Goal: Task Accomplishment & Management: Complete application form

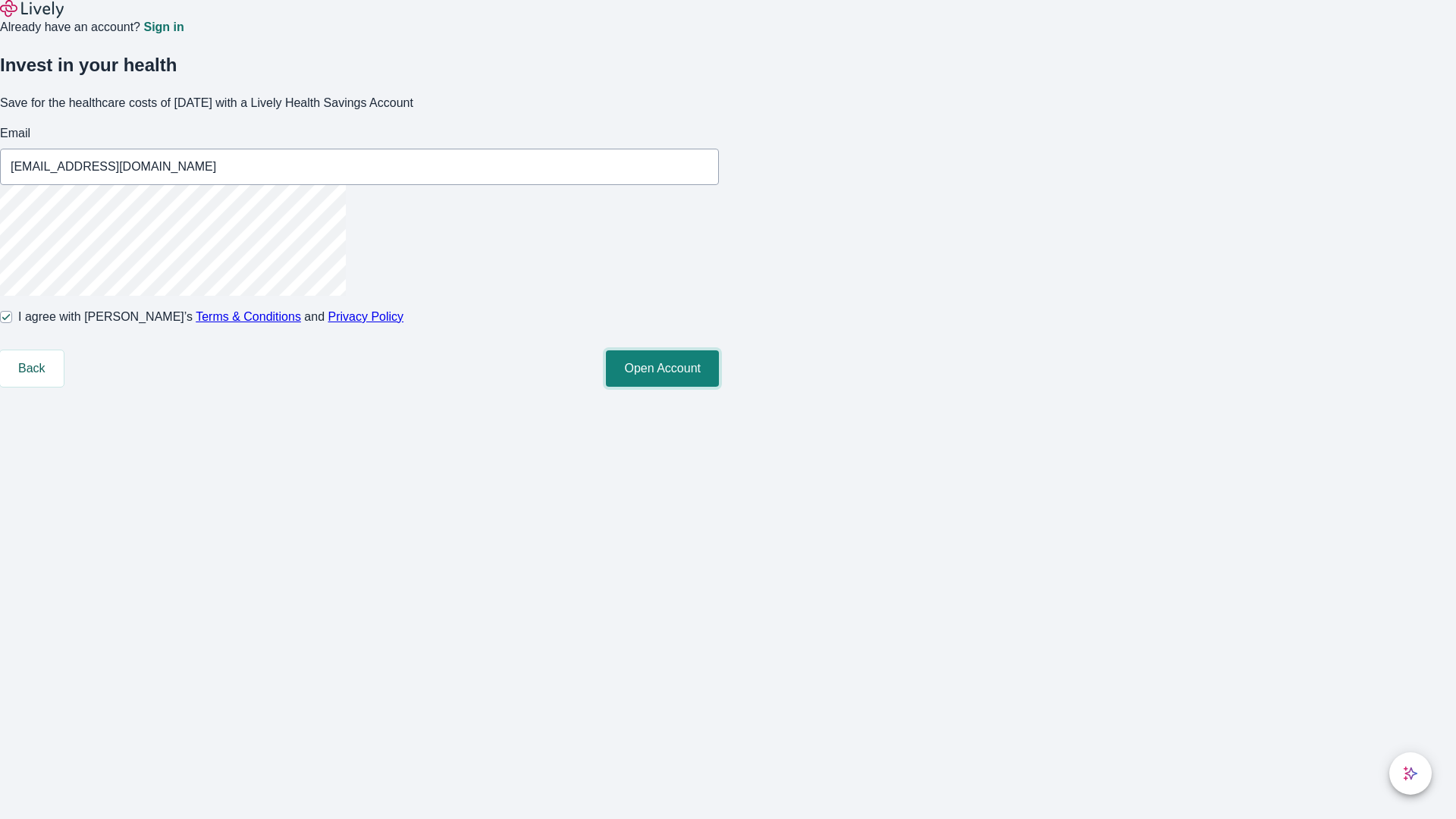
click at [719, 387] on button "Open Account" at bounding box center [662, 368] width 113 height 36
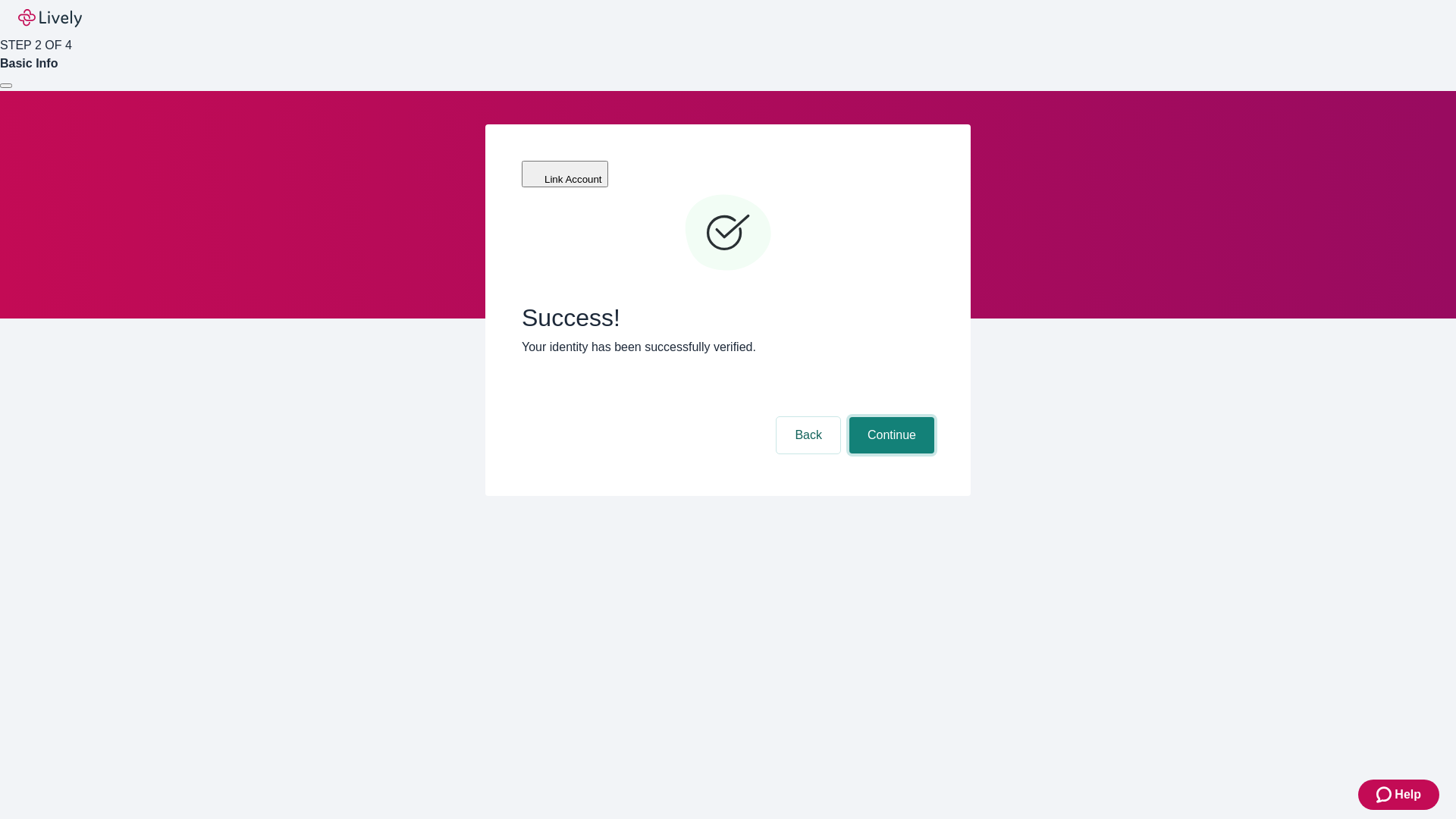
click at [890, 417] on button "Continue" at bounding box center [892, 435] width 85 height 36
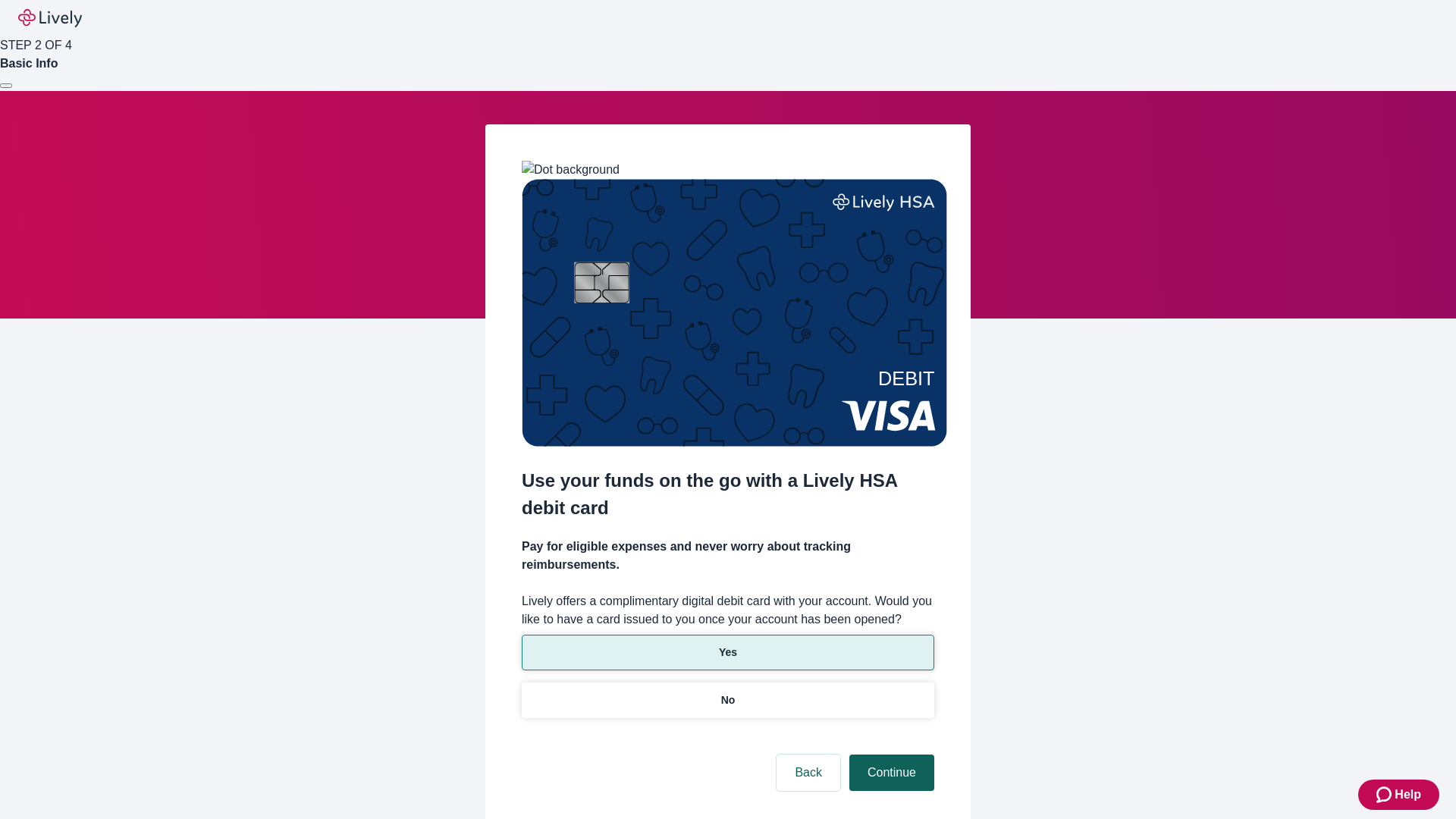
click at [728, 693] on p "No" at bounding box center [728, 700] width 15 height 16
click at [890, 754] on button "Continue" at bounding box center [892, 772] width 85 height 36
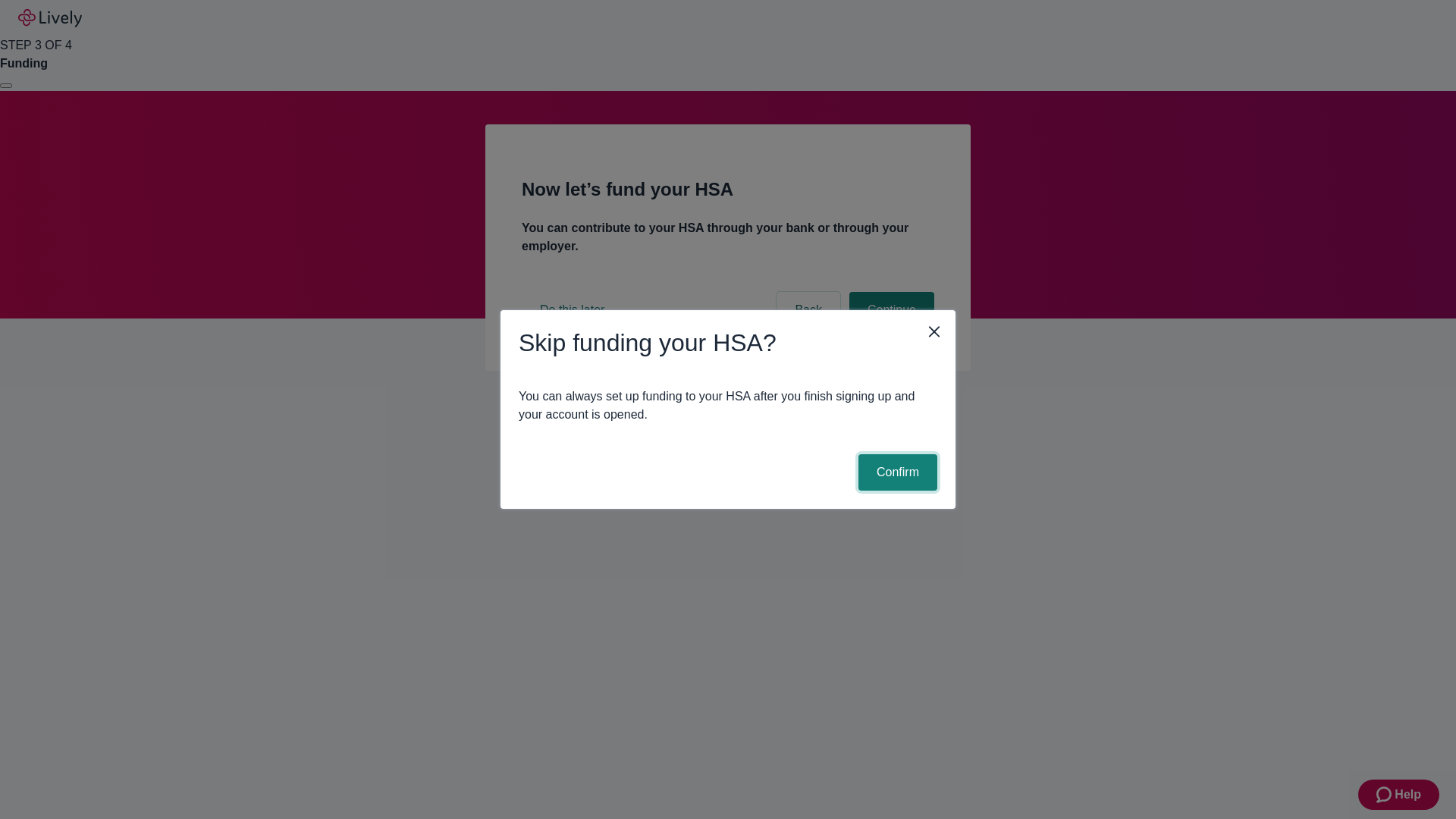
click at [896, 473] on button "Confirm" at bounding box center [897, 472] width 78 height 36
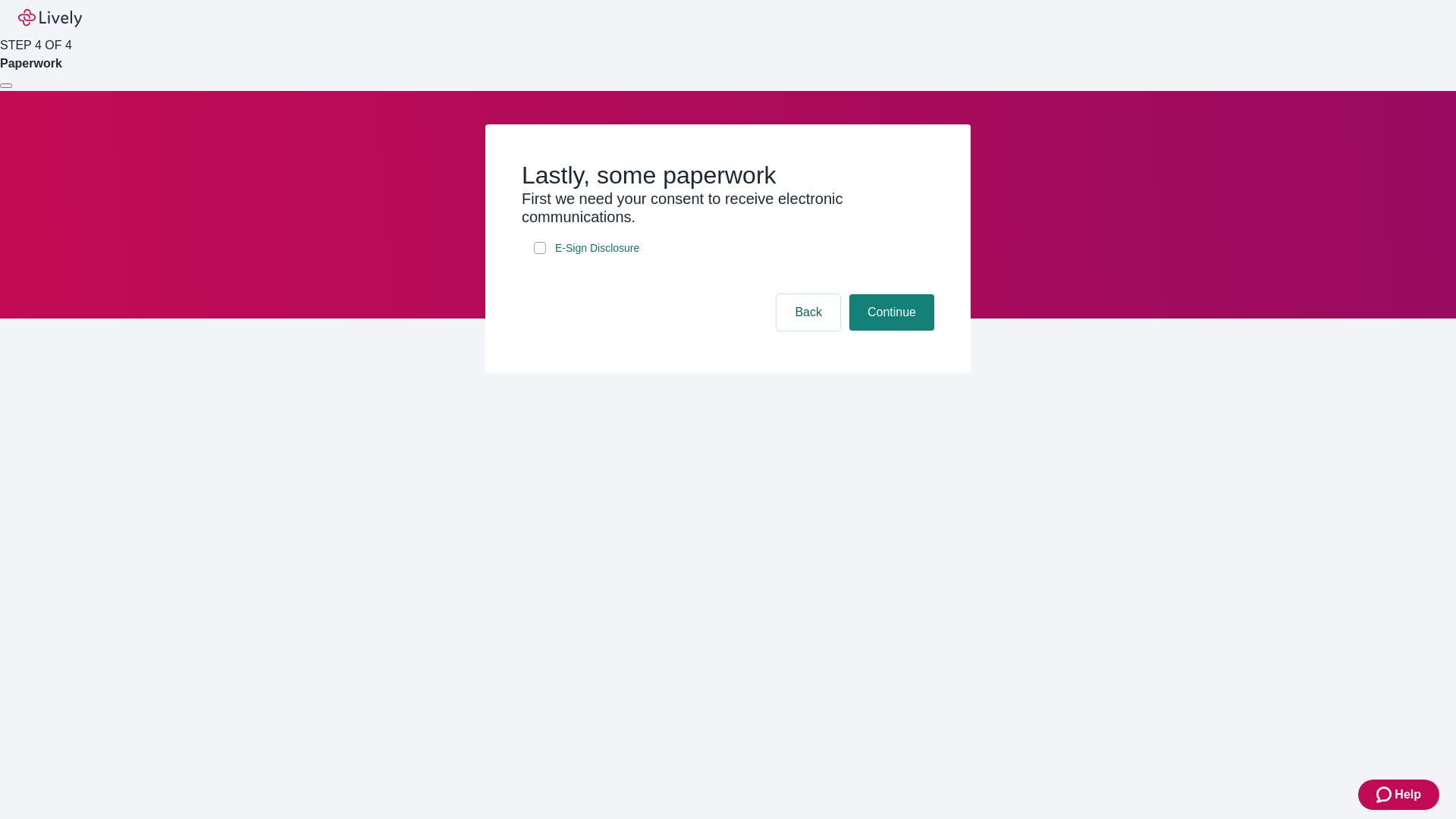
click at [540, 254] on input "E-Sign Disclosure" at bounding box center [539, 247] width 12 height 12
checkbox input "true"
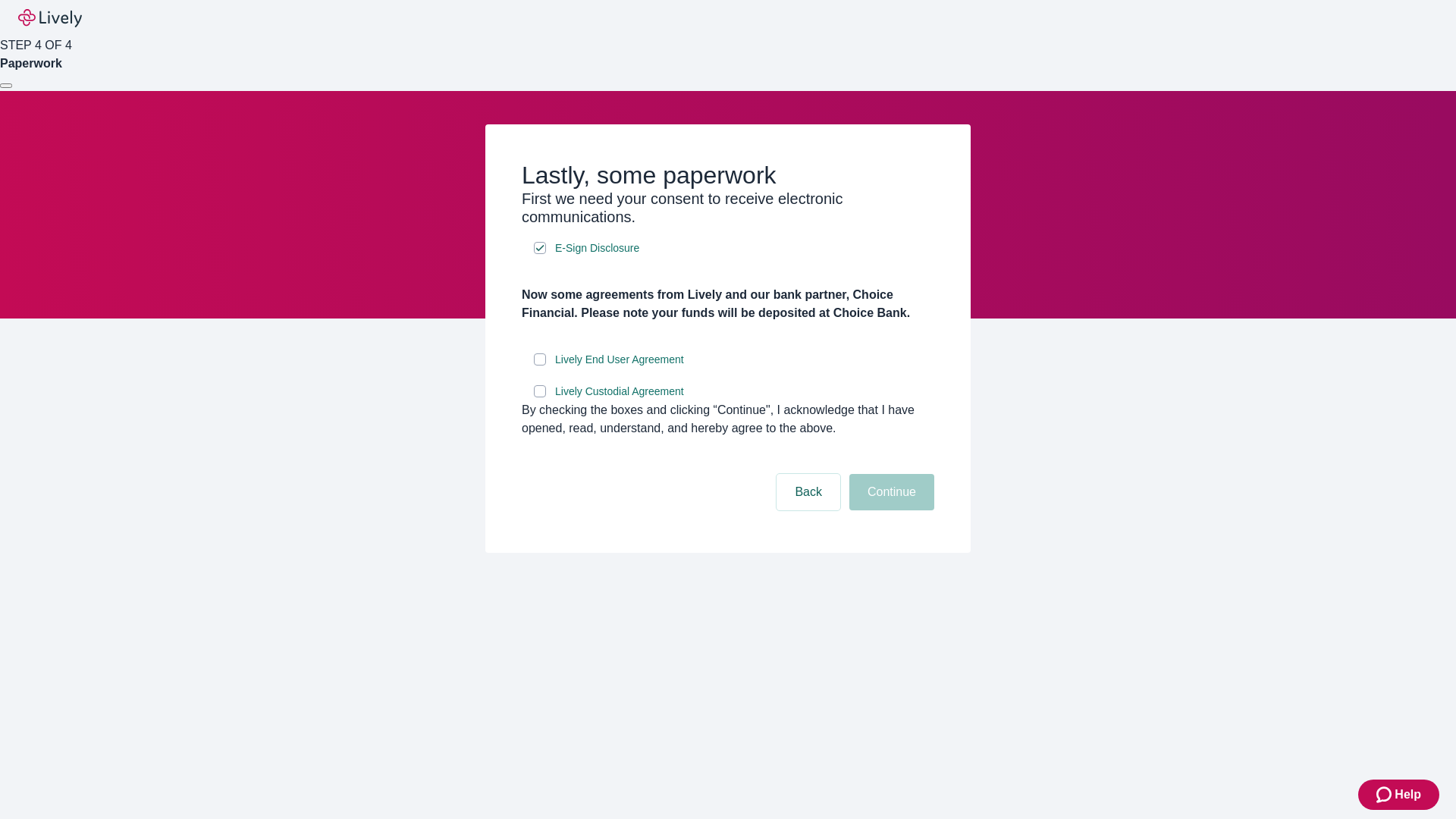
click at [540, 366] on input "Lively End User Agreement" at bounding box center [539, 359] width 12 height 12
checkbox input "true"
click at [540, 397] on input "Lively Custodial Agreement" at bounding box center [539, 391] width 12 height 12
checkbox input "true"
click at [890, 511] on button "Continue" at bounding box center [892, 491] width 85 height 36
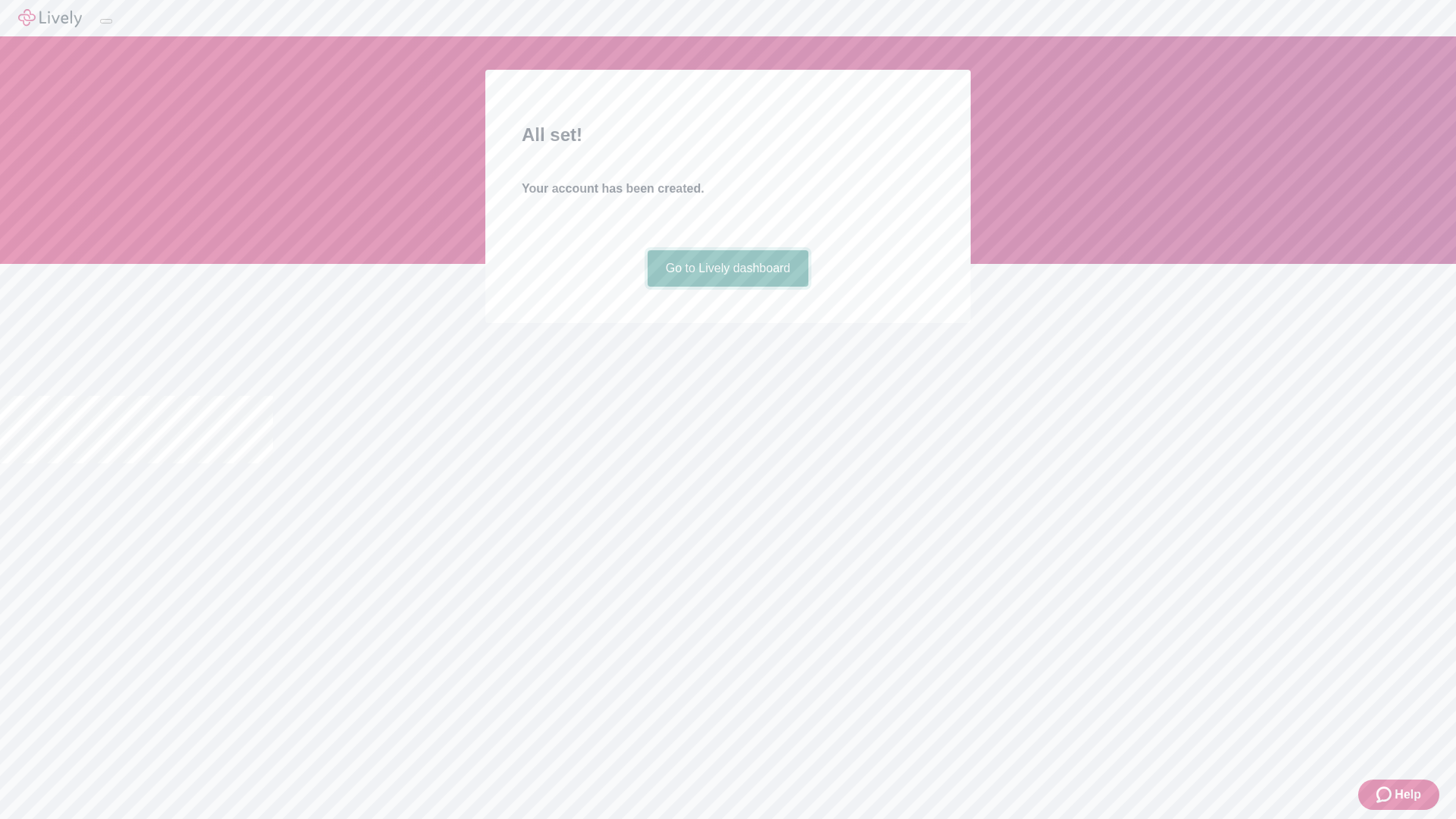
click at [728, 287] on link "Go to Lively dashboard" at bounding box center [728, 268] width 162 height 36
